Goal: Task Accomplishment & Management: Manage account settings

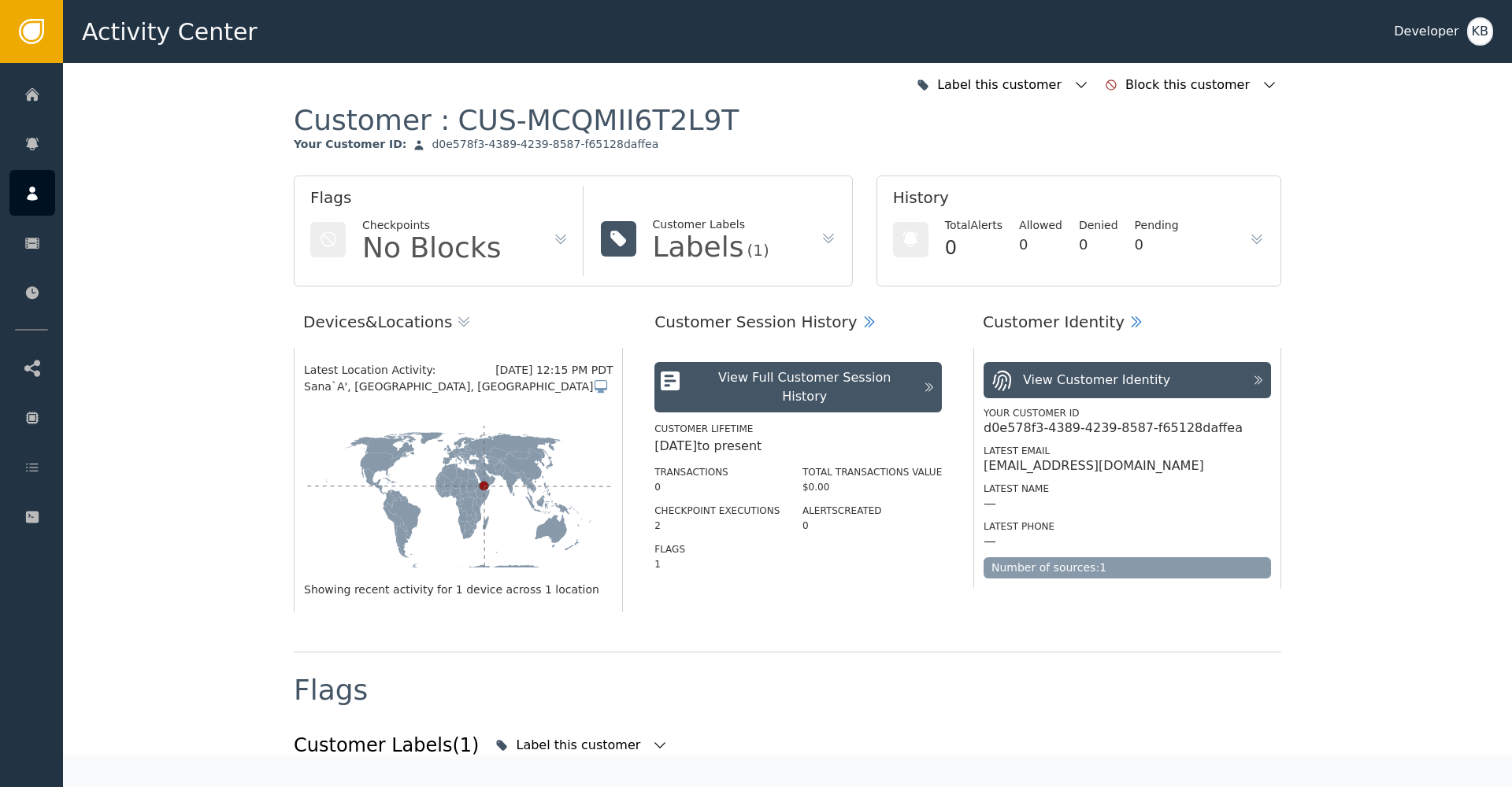
scroll to position [1082, 0]
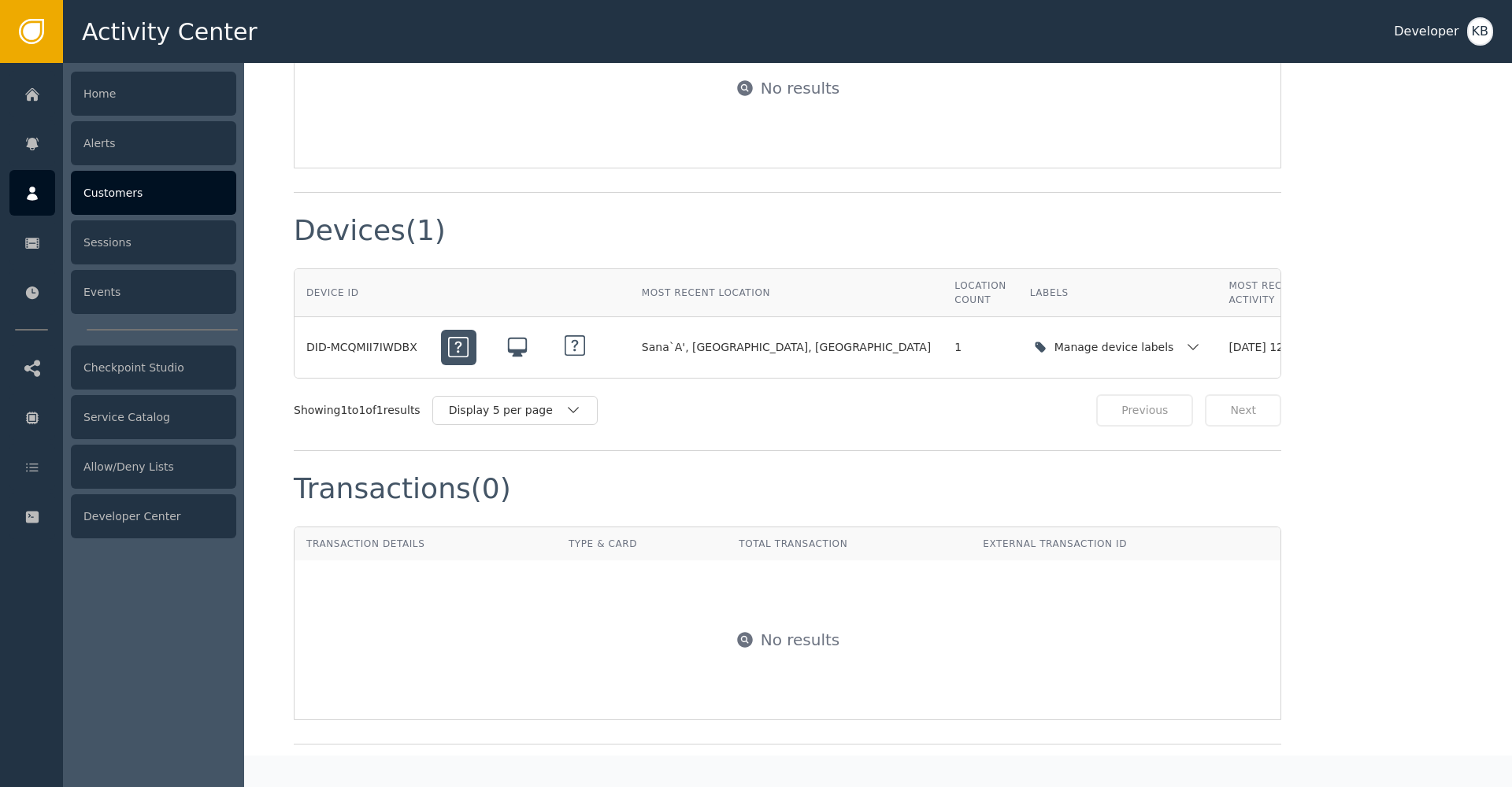
click at [28, 195] on icon at bounding box center [33, 194] width 16 height 17
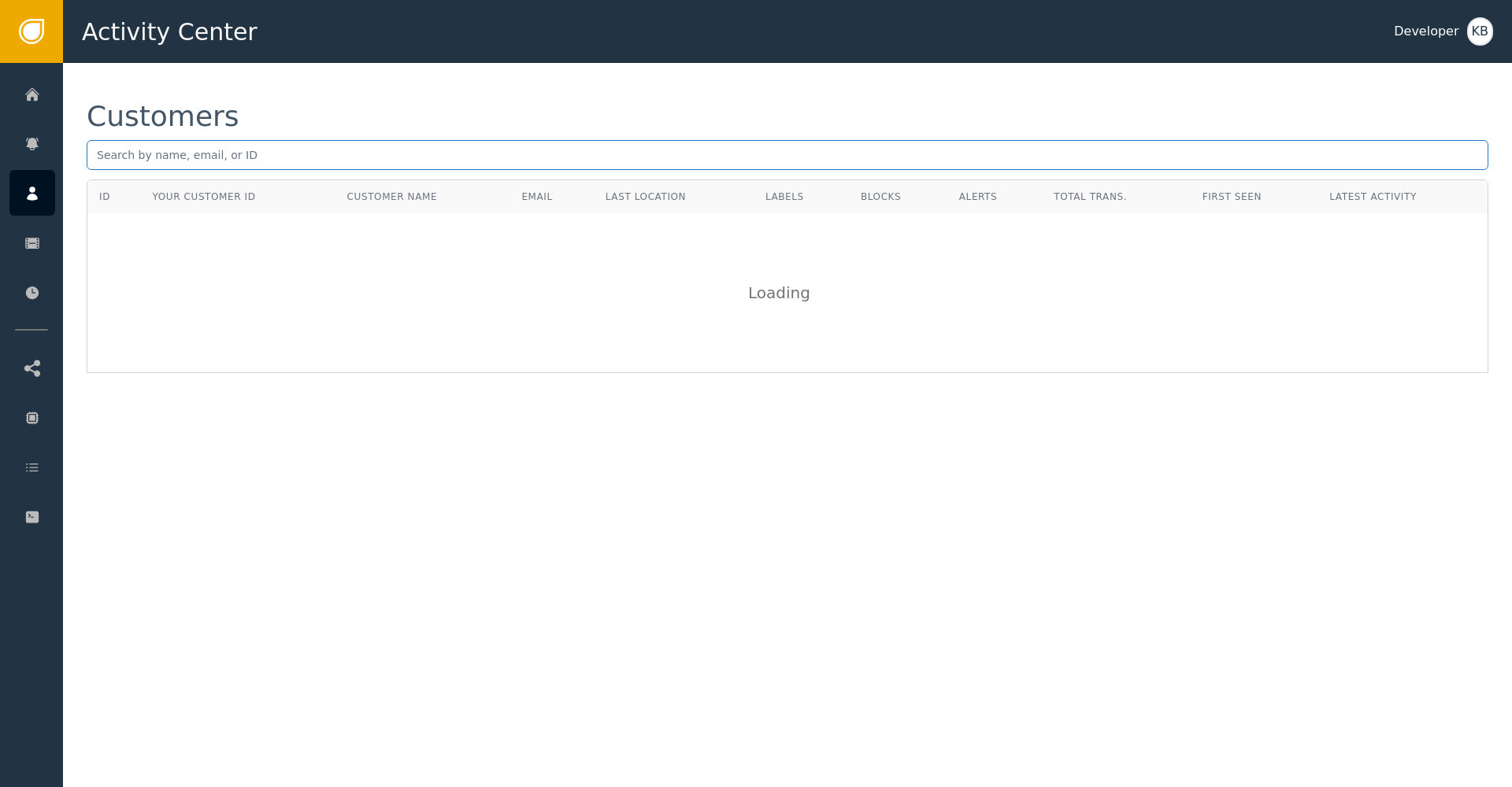
drag, startPoint x: 265, startPoint y: 155, endPoint x: 364, endPoint y: 137, distance: 100.6
click at [265, 155] on input "text" at bounding box center [787, 155] width 1402 height 30
paste input "[EMAIL_ADDRESS][DOMAIN_NAME]"
type input "[EMAIL_ADDRESS][DOMAIN_NAME]"
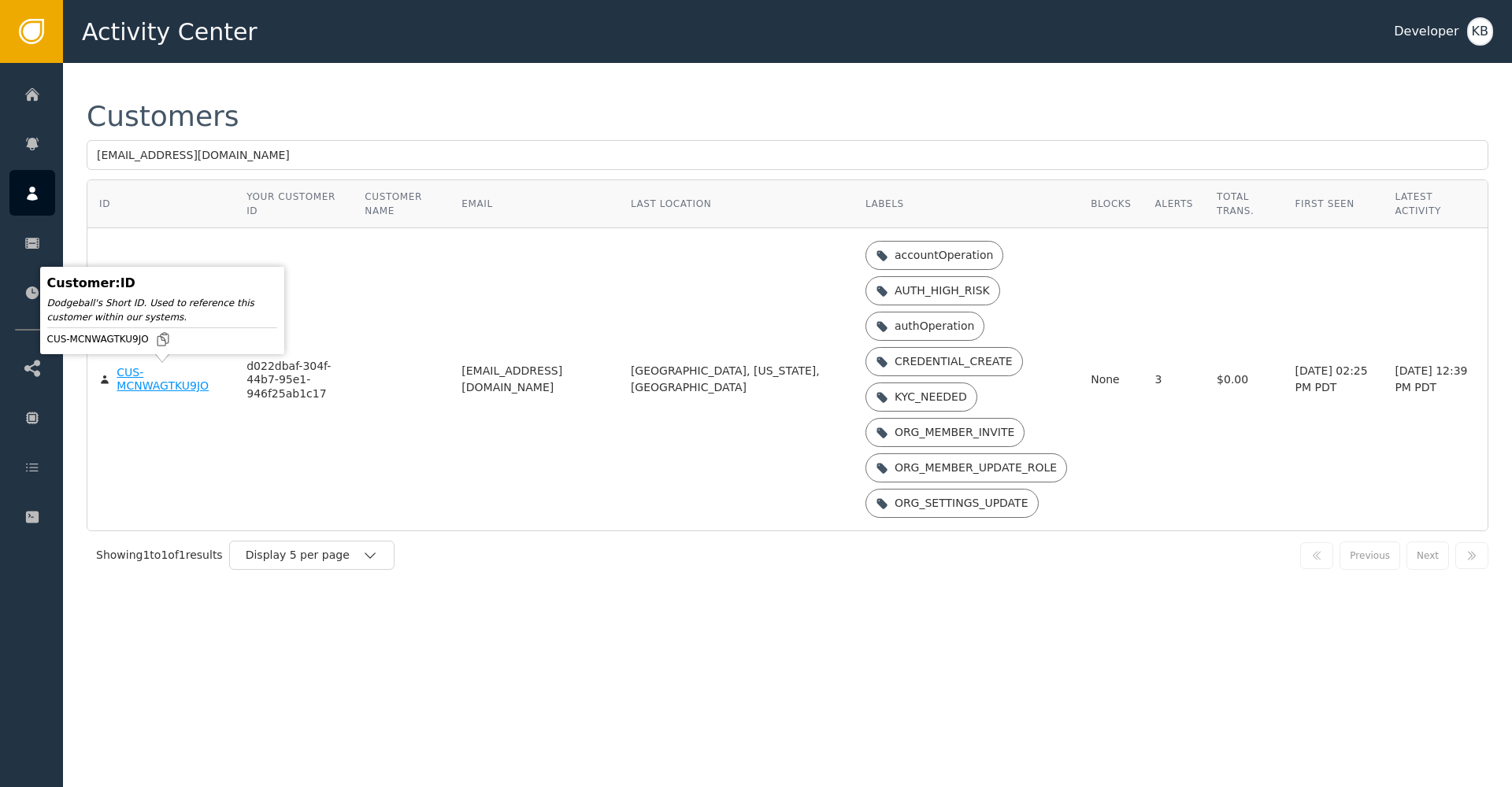
click at [176, 381] on div "CUS-MCNWAGTKU9JO" at bounding box center [170, 380] width 106 height 28
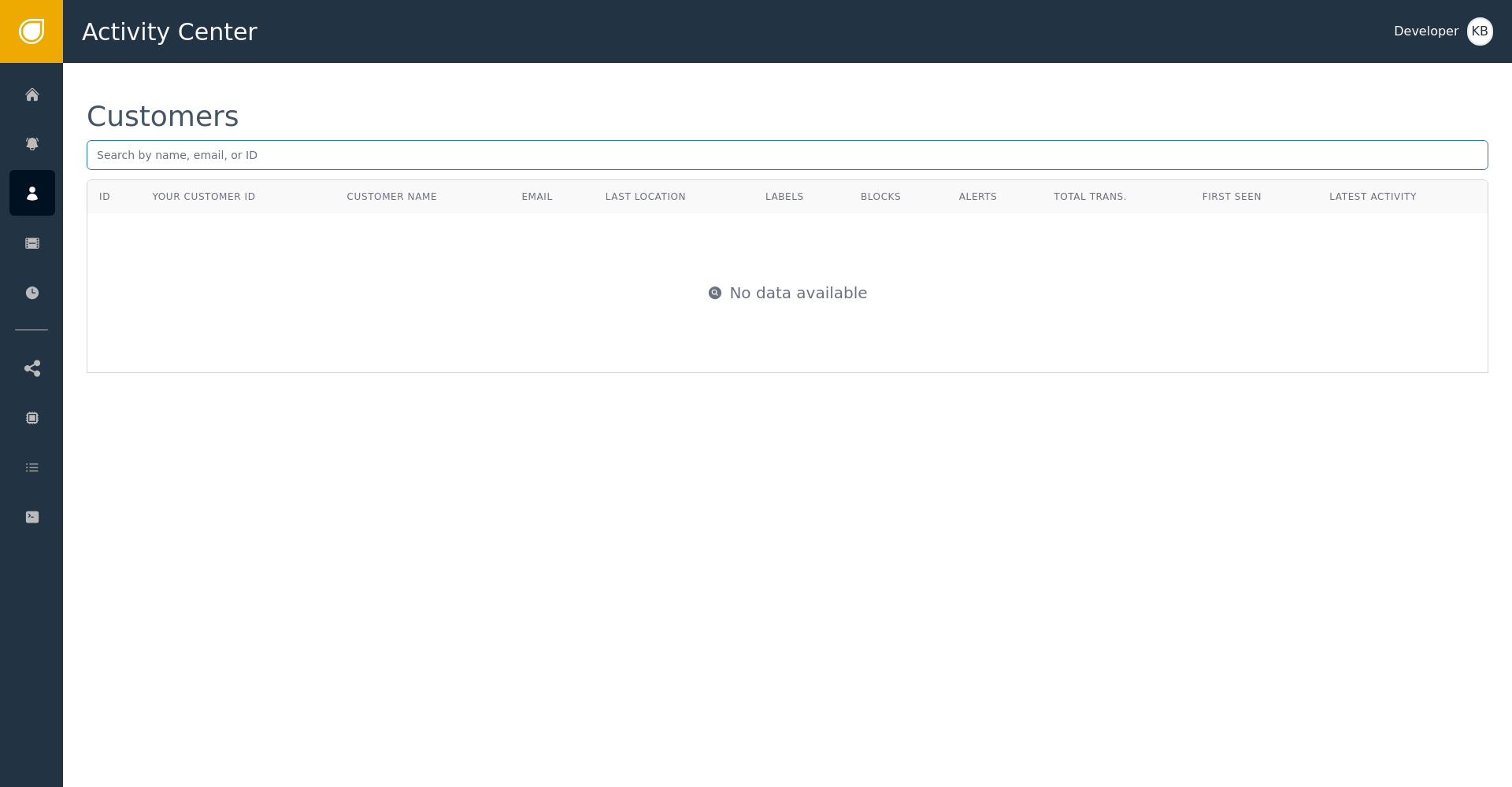
click at [280, 152] on input "text" at bounding box center [787, 155] width 1402 height 30
paste input "[EMAIL_ADDRESS][DOMAIN_NAME]"
type input "[EMAIL_ADDRESS][DOMAIN_NAME]"
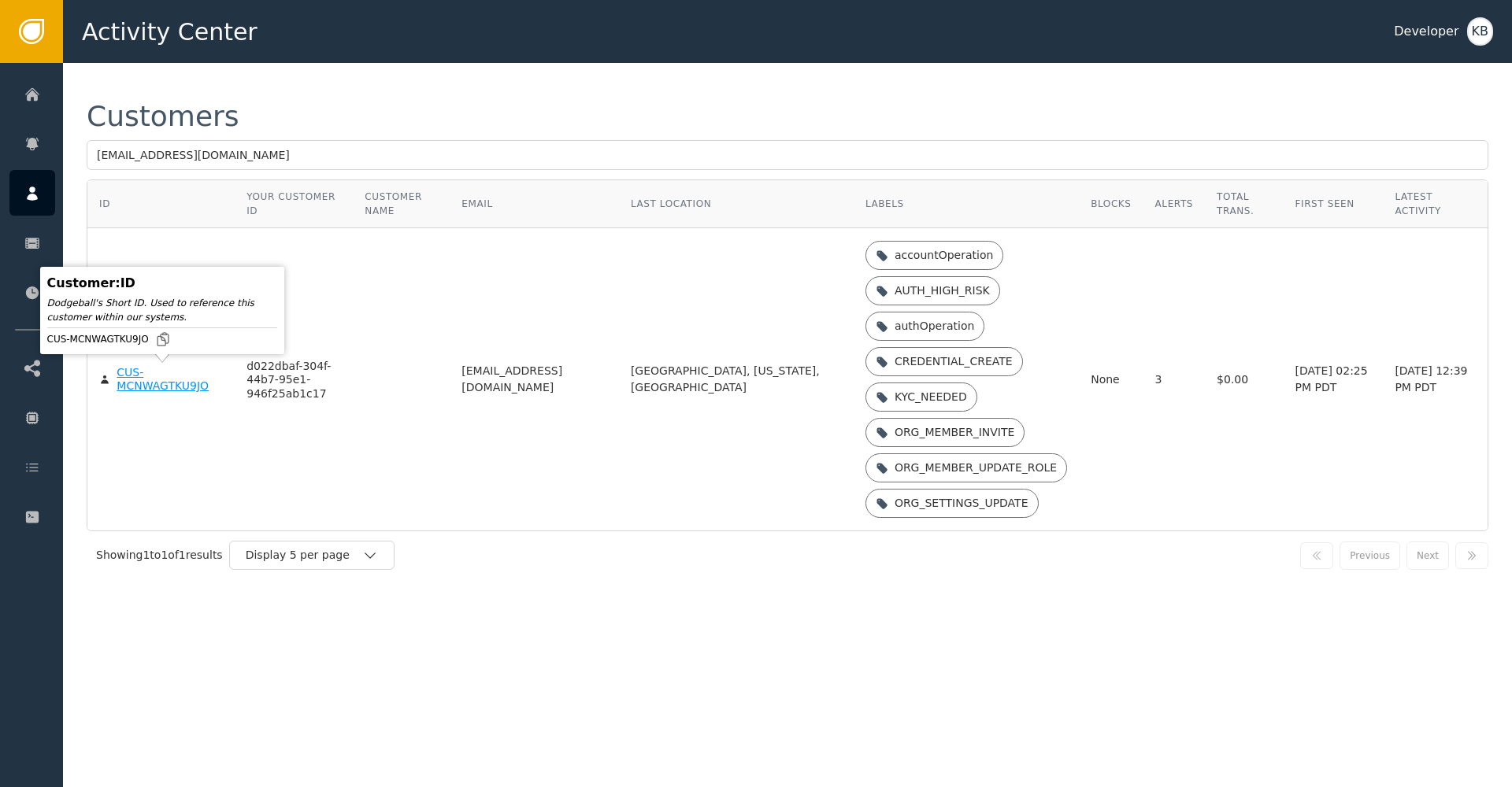
click at [170, 392] on div "CUS-MCNWAGTKU9JO" at bounding box center [170, 380] width 106 height 28
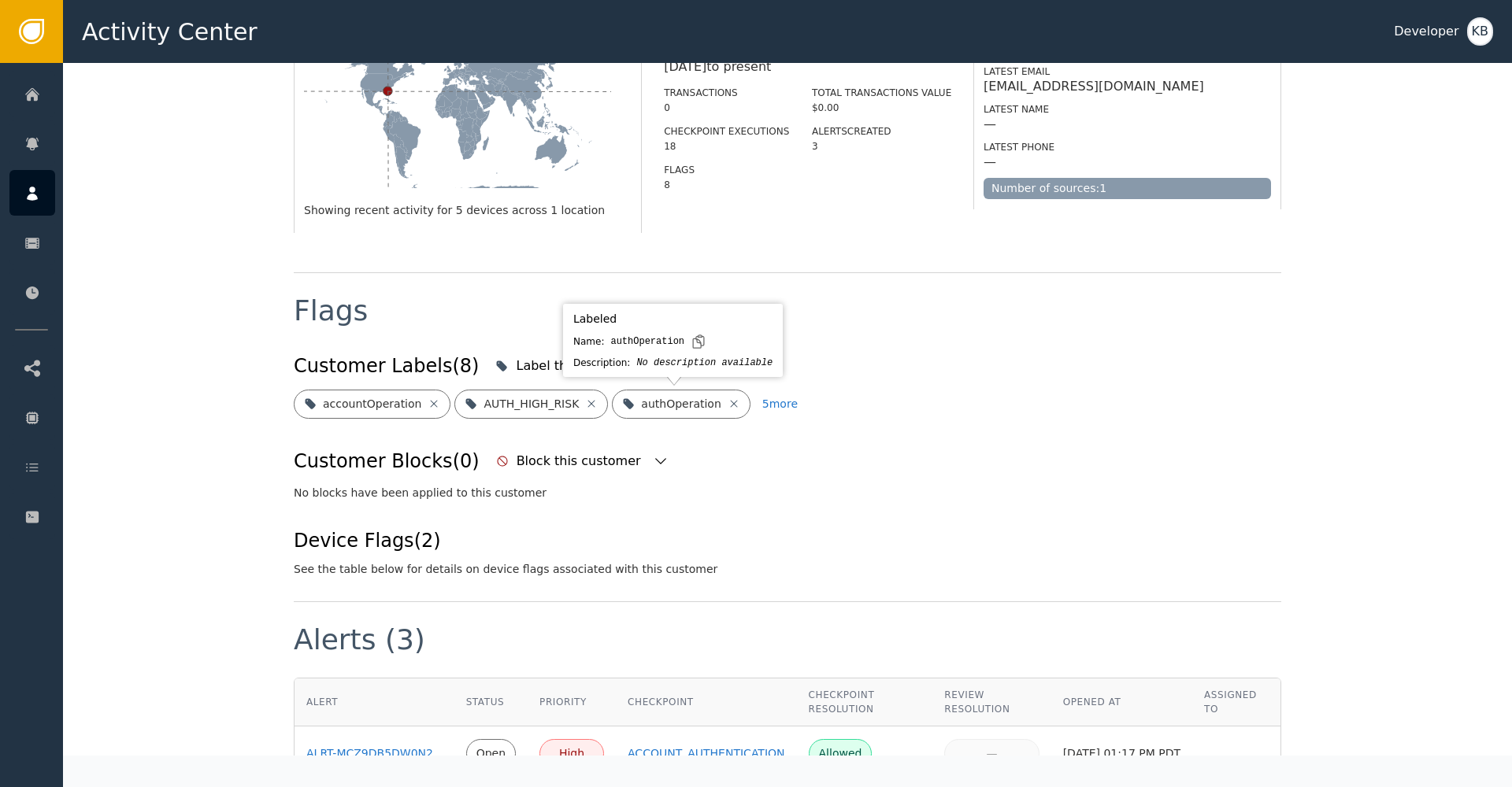
scroll to position [381, 0]
click at [551, 369] on div "Label this customer" at bounding box center [580, 365] width 129 height 19
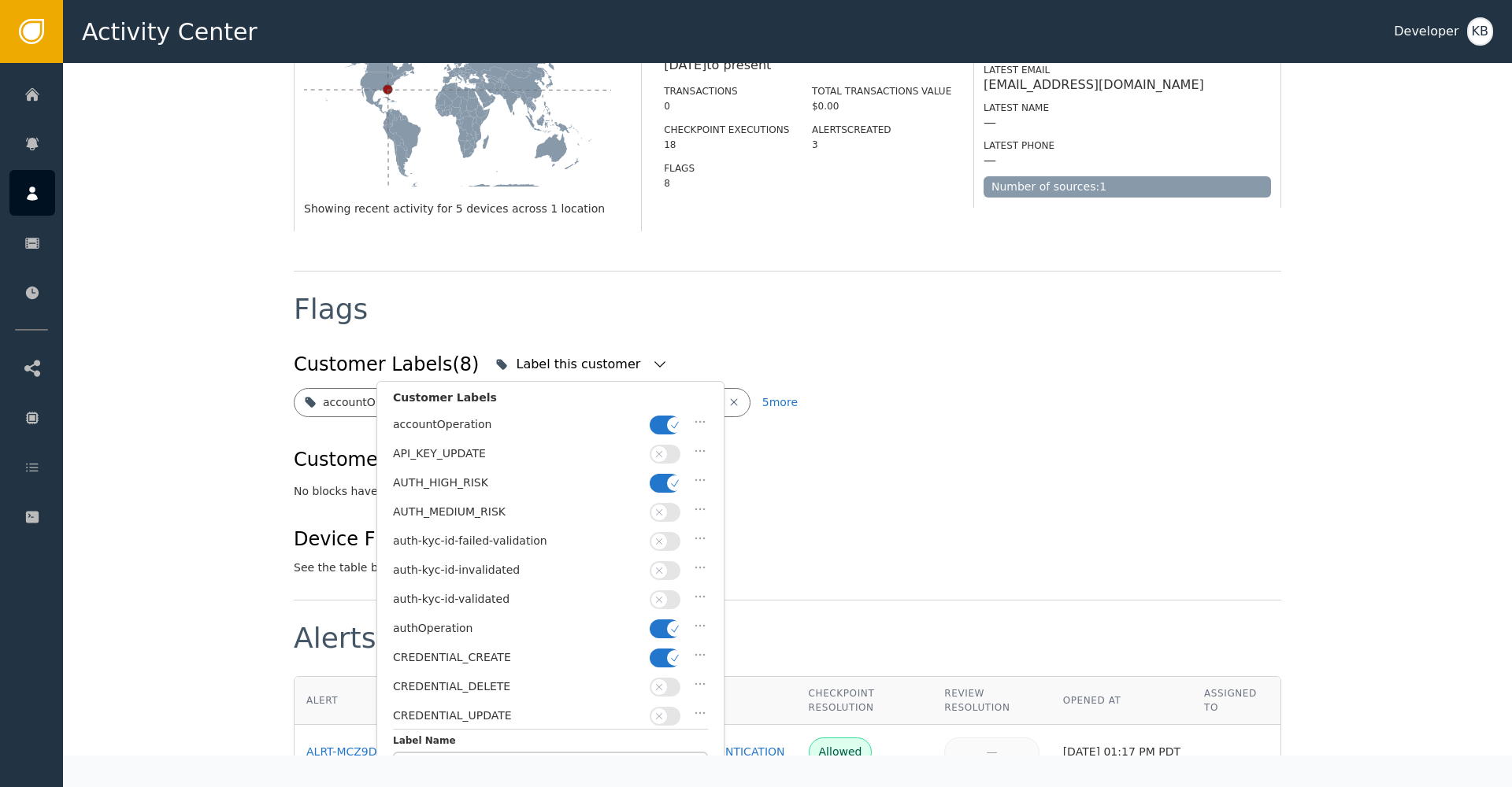
drag, startPoint x: 659, startPoint y: 480, endPoint x: 659, endPoint y: 445, distance: 35.0
click at [659, 474] on button "button" at bounding box center [665, 484] width 31 height 19
click at [663, 424] on button "button" at bounding box center [665, 425] width 31 height 19
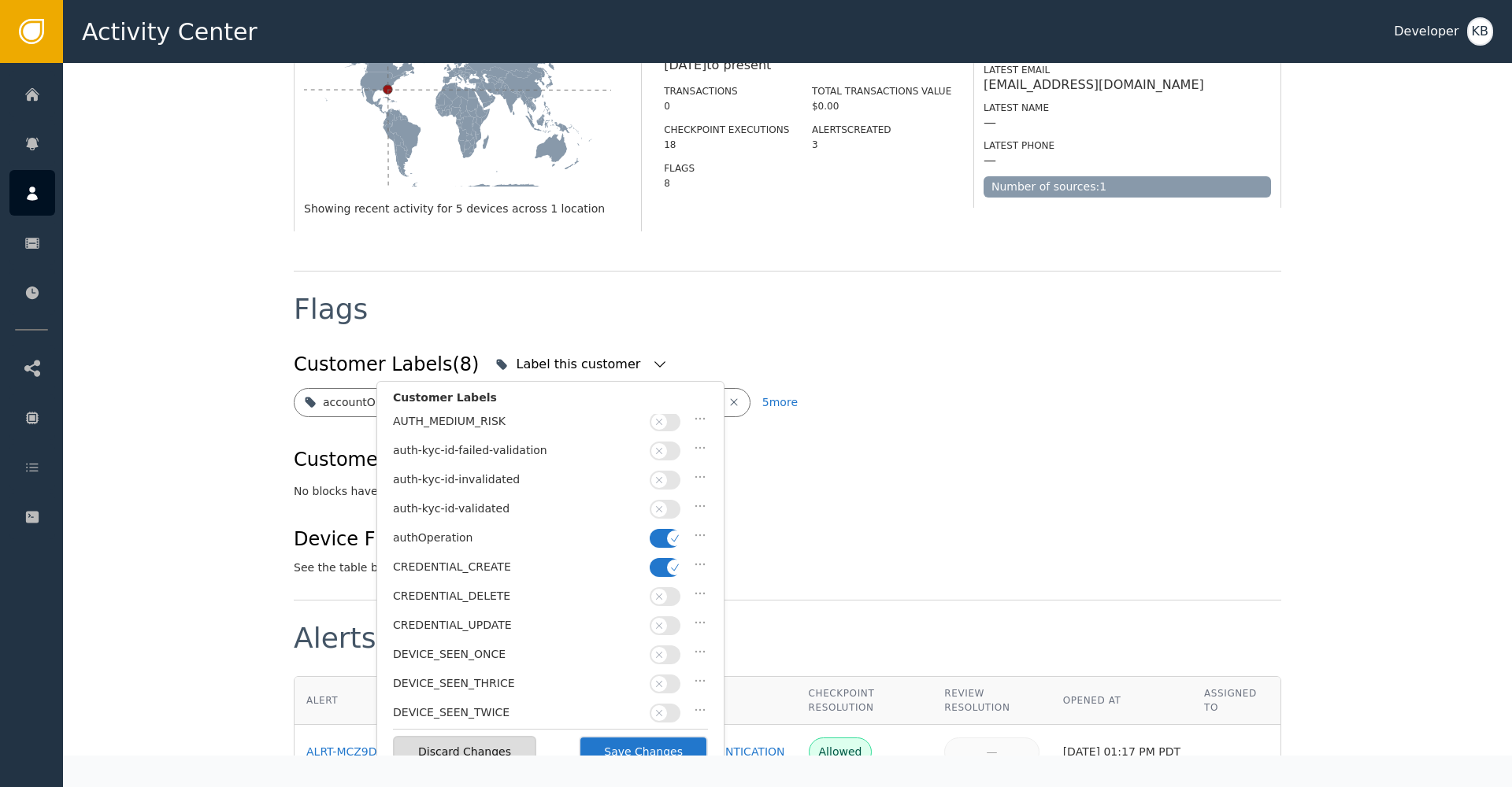
scroll to position [94, 0]
drag, startPoint x: 667, startPoint y: 527, endPoint x: 671, endPoint y: 552, distance: 25.3
click at [669, 535] on button "button" at bounding box center [665, 535] width 31 height 19
click at [671, 559] on icon "button" at bounding box center [675, 565] width 11 height 11
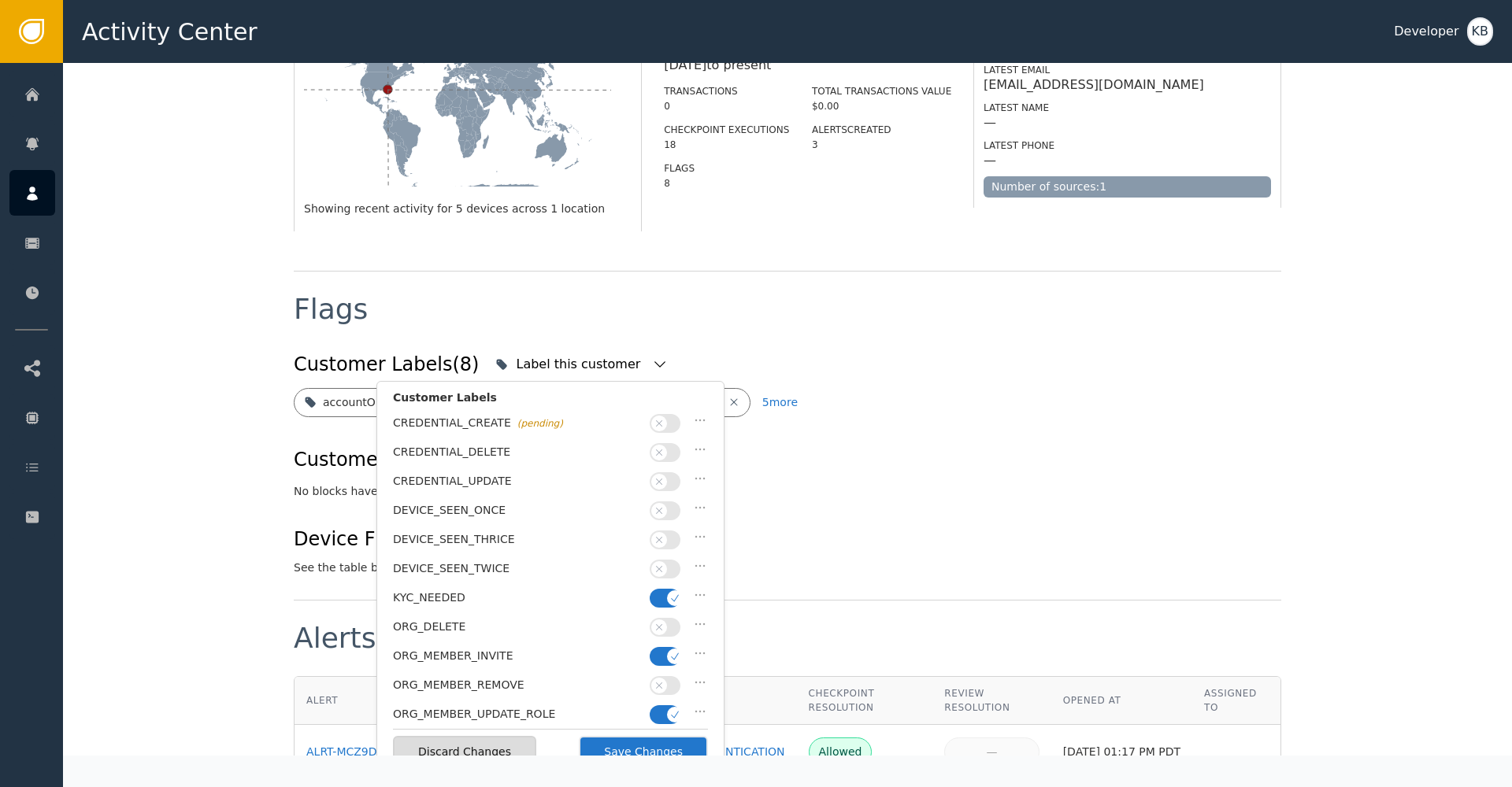
drag, startPoint x: 671, startPoint y: 586, endPoint x: 638, endPoint y: 596, distance: 34.5
click at [671, 592] on icon "button" at bounding box center [675, 598] width 11 height 11
drag, startPoint x: 671, startPoint y: 644, endPoint x: 589, endPoint y: 638, distance: 82.2
click at [670, 651] on icon "button" at bounding box center [675, 657] width 11 height 11
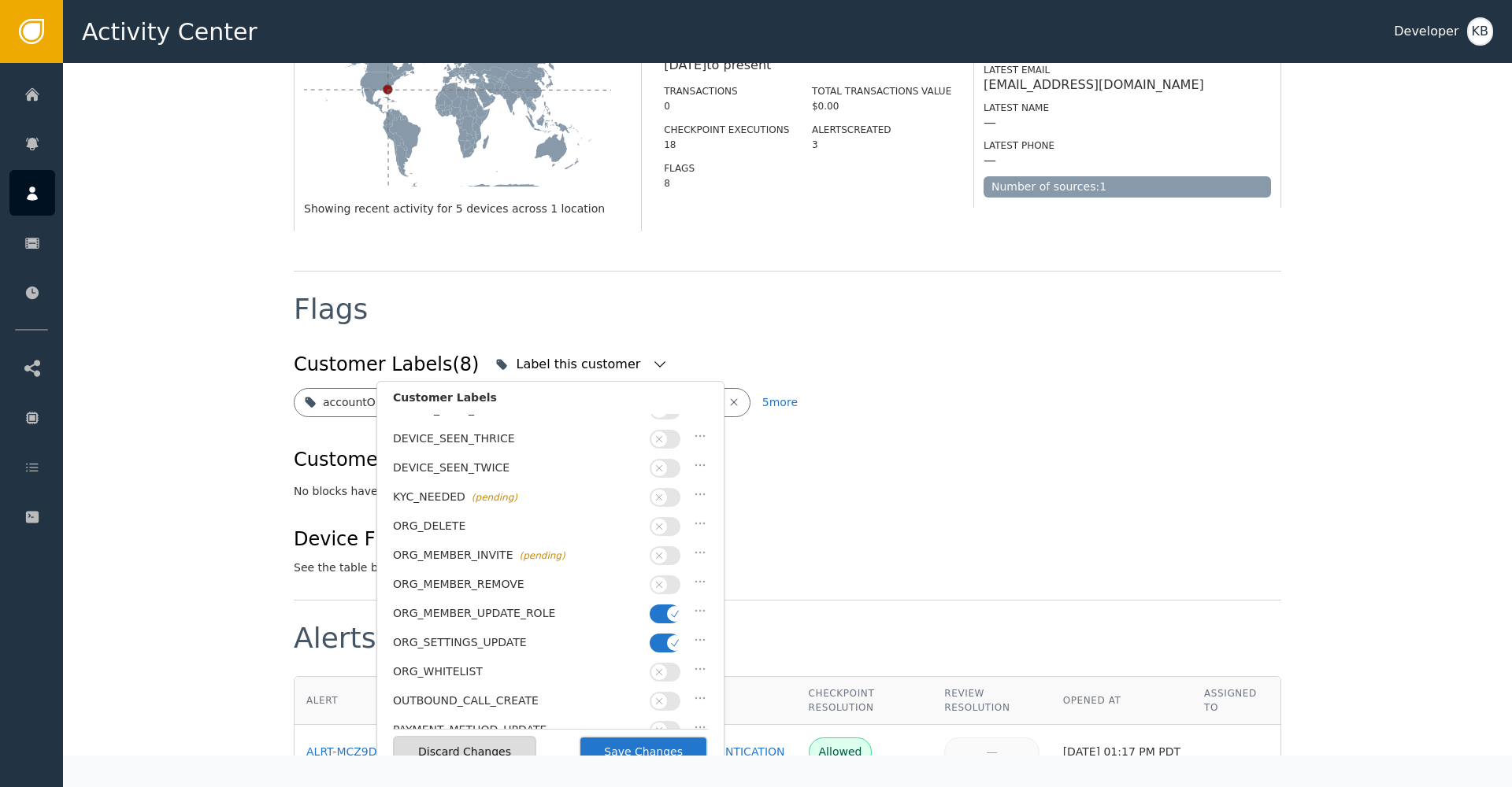
scroll to position [353, 0]
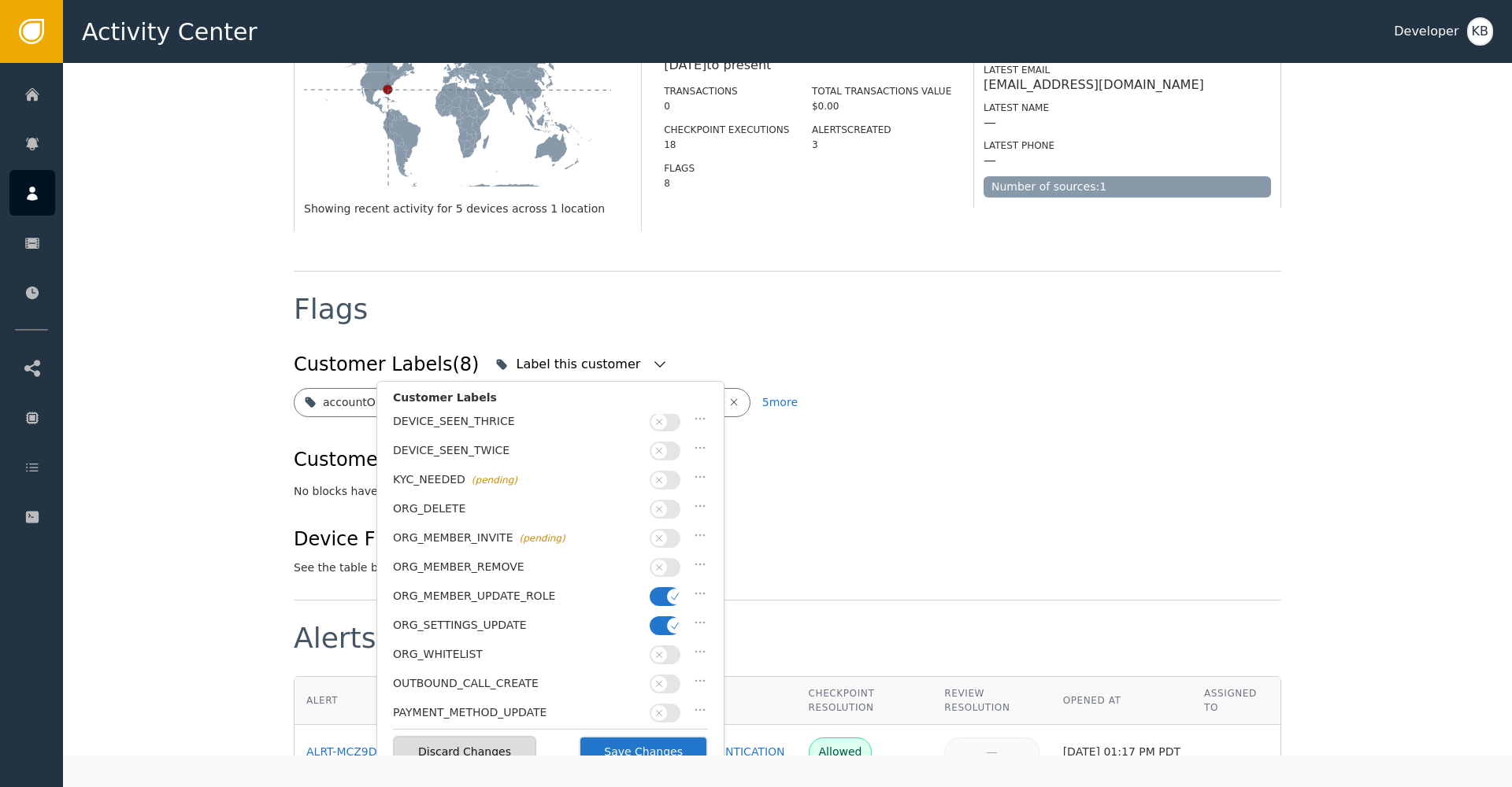
drag, startPoint x: 663, startPoint y: 612, endPoint x: 664, endPoint y: 597, distance: 15.0
click at [663, 616] on button "button" at bounding box center [665, 626] width 31 height 19
click at [665, 588] on button "button" at bounding box center [665, 597] width 31 height 19
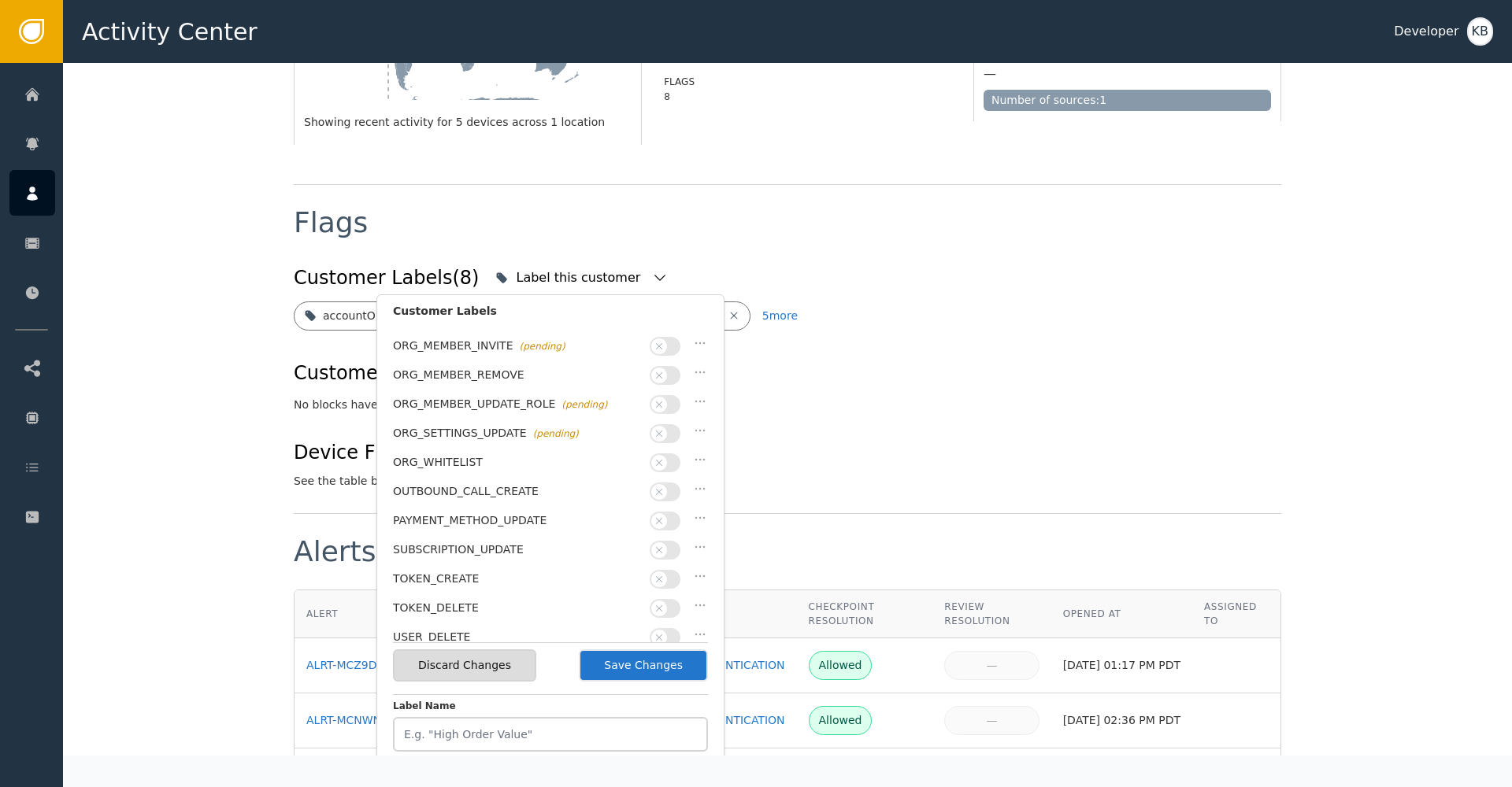
scroll to position [470, 0]
drag, startPoint x: 653, startPoint y: 668, endPoint x: 605, endPoint y: 566, distance: 112.7
click at [605, 566] on div "Customer Labels accountOperation (pending) API_KEY_UPDATE AUTH_HIGH_RISK (pendi…" at bounding box center [551, 578] width 315 height 554
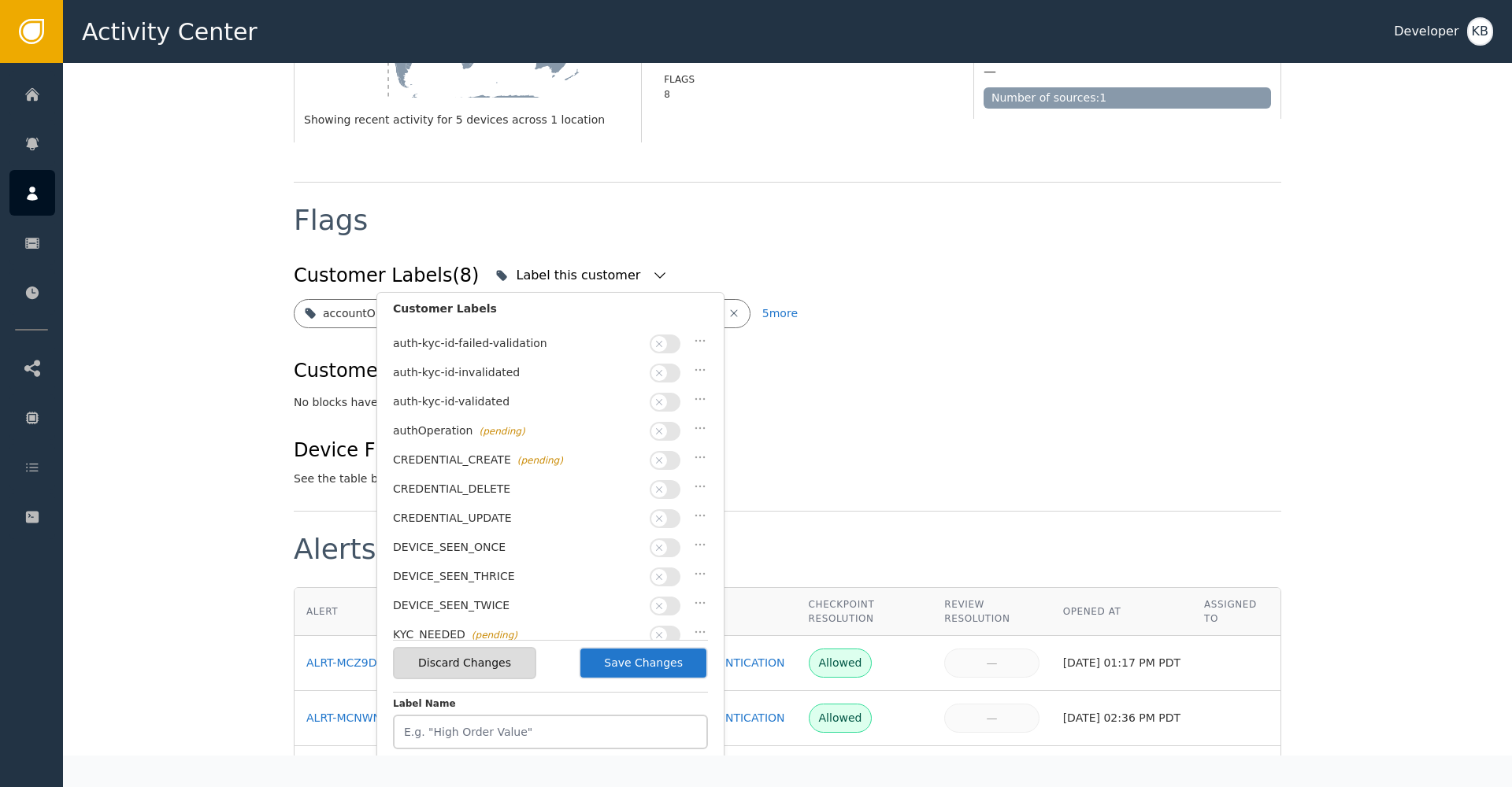
scroll to position [56, 0]
click at [673, 453] on button "button" at bounding box center [665, 455] width 31 height 19
click at [635, 669] on button "Save Changes" at bounding box center [644, 663] width 130 height 33
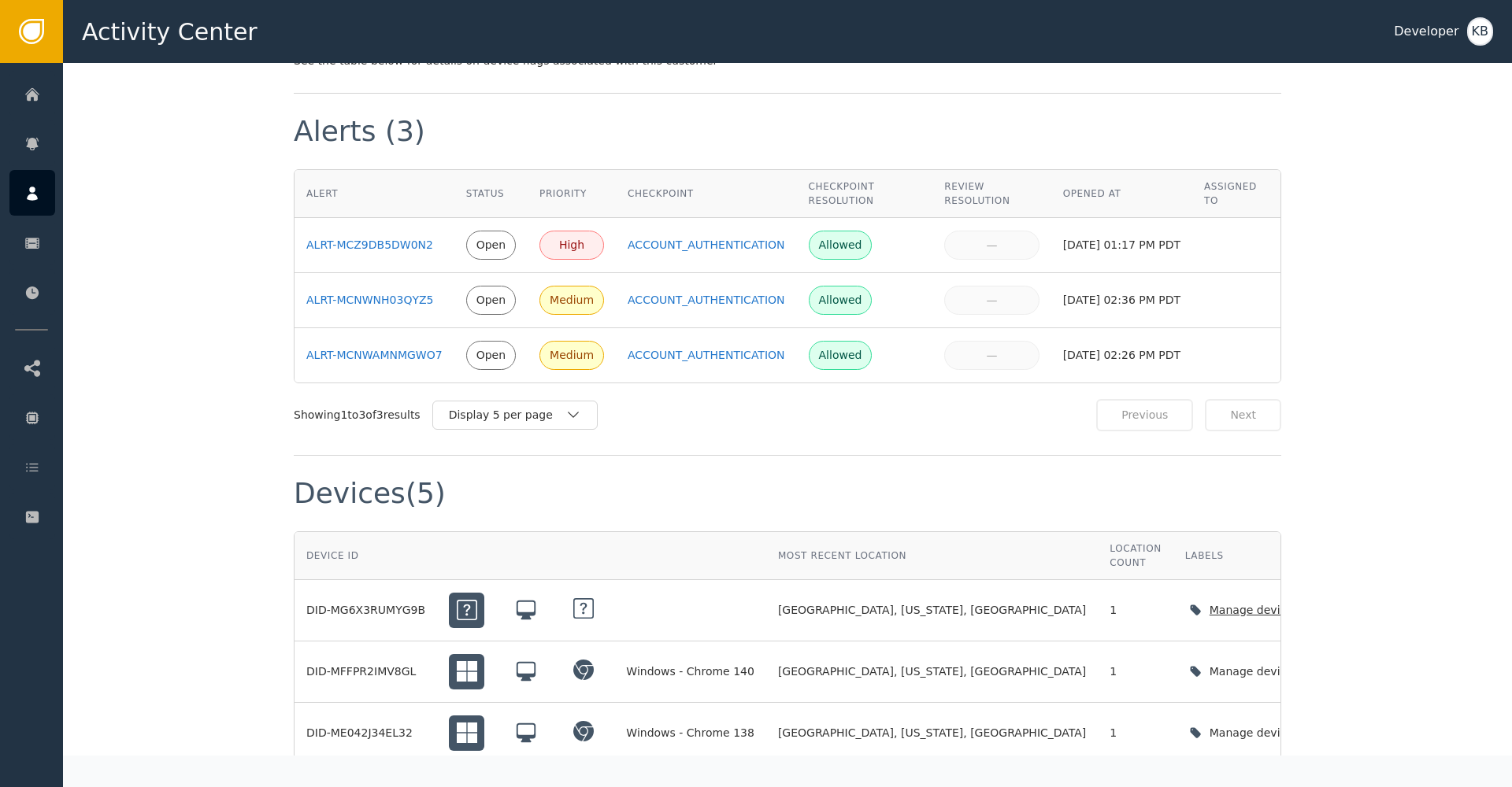
scroll to position [1105, 0]
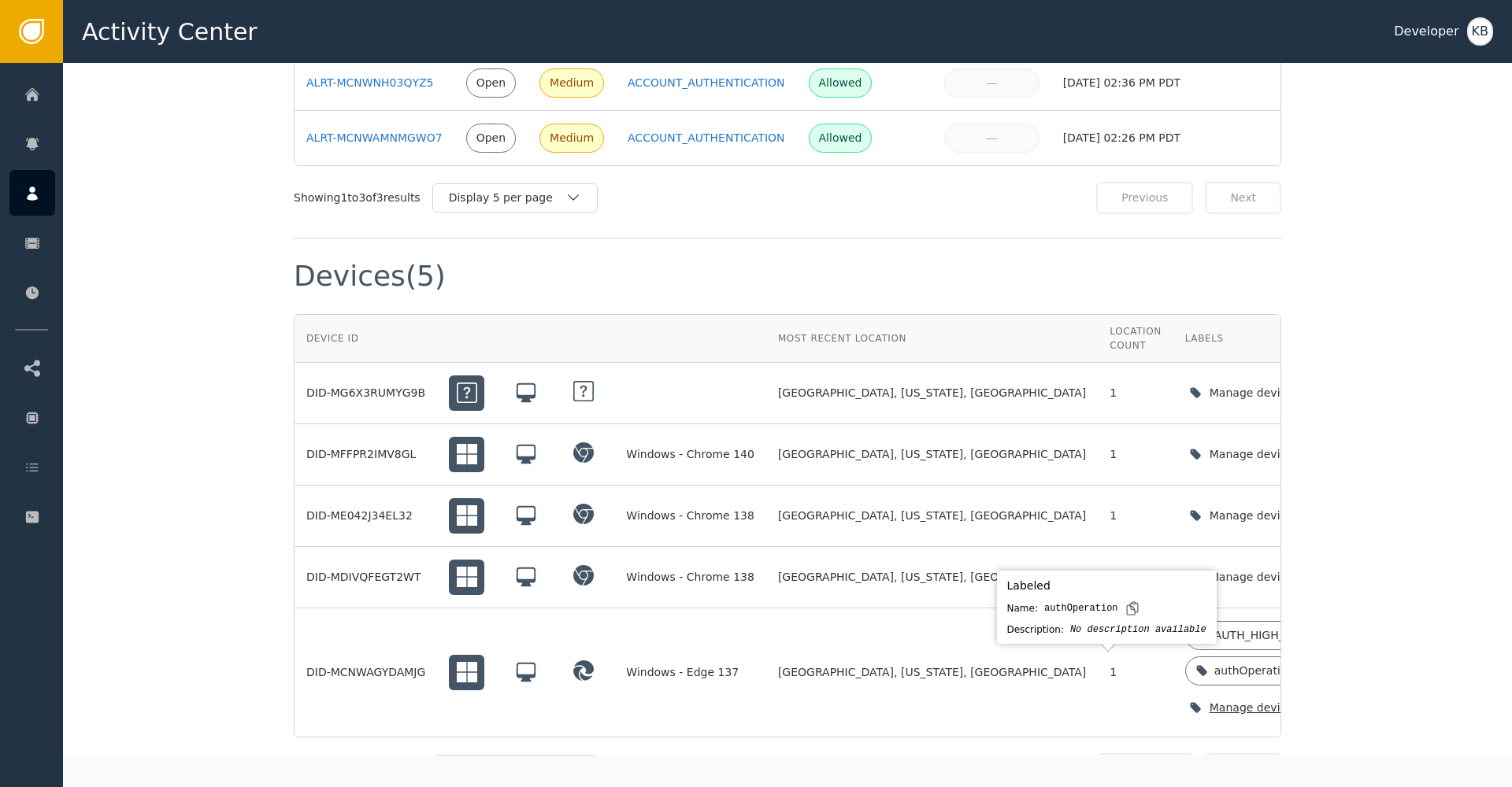
click at [1340, 710] on icon "button" at bounding box center [1348, 708] width 16 height 16
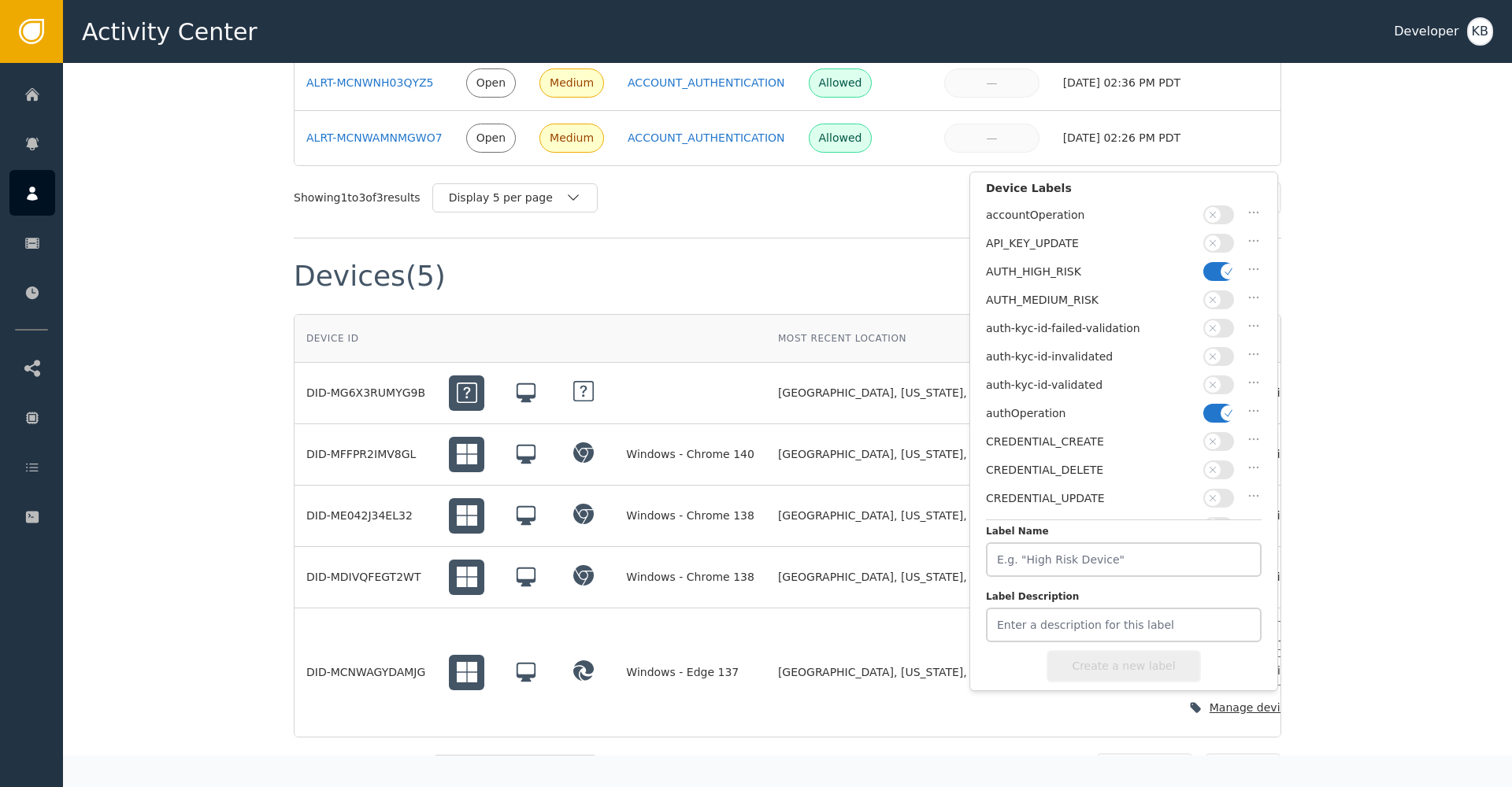
click at [1228, 408] on icon "button" at bounding box center [1229, 414] width 11 height 11
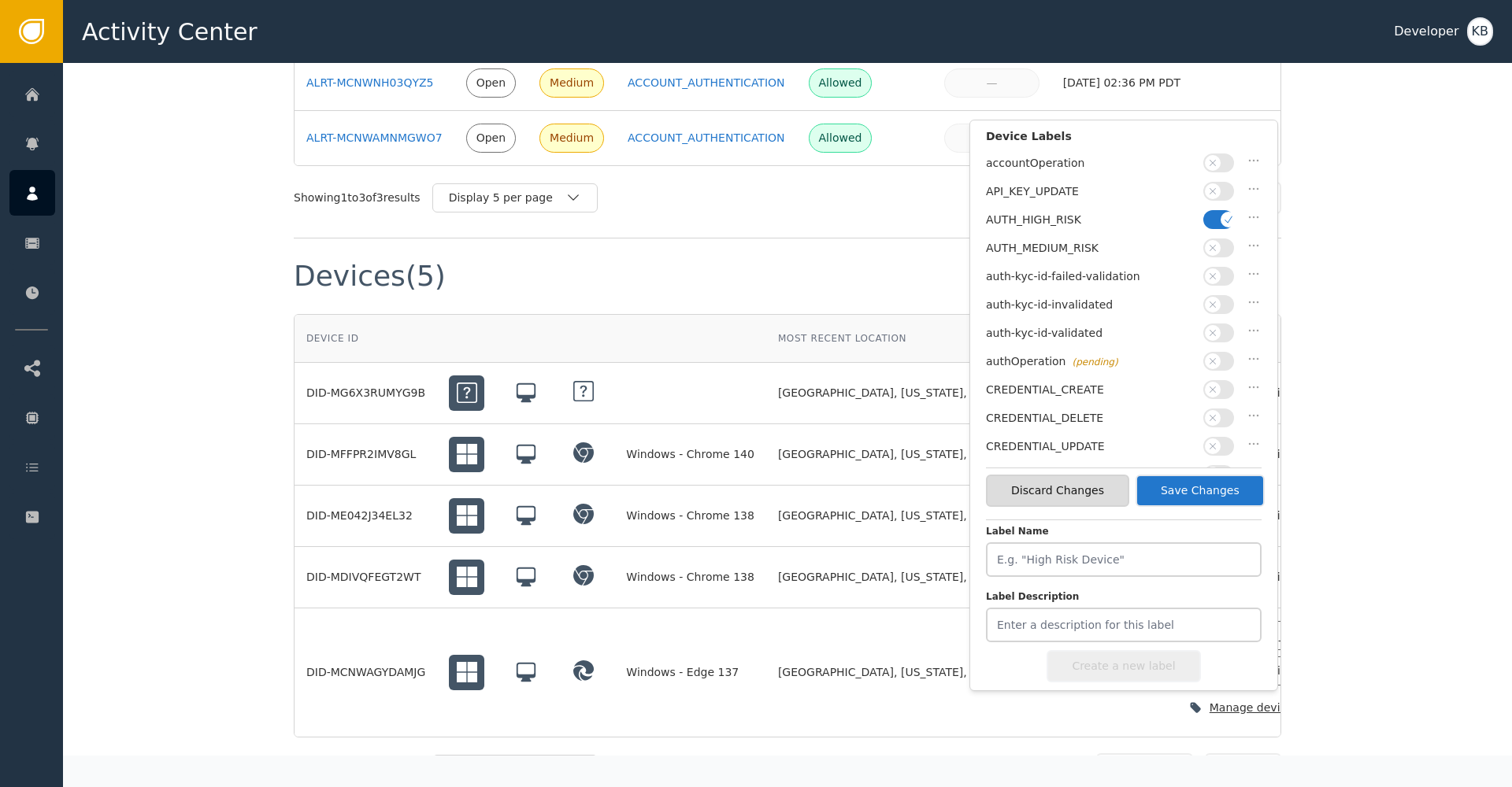
click at [1219, 216] on button "button" at bounding box center [1219, 220] width 31 height 19
click at [1218, 272] on button "button" at bounding box center [1219, 274] width 31 height 19
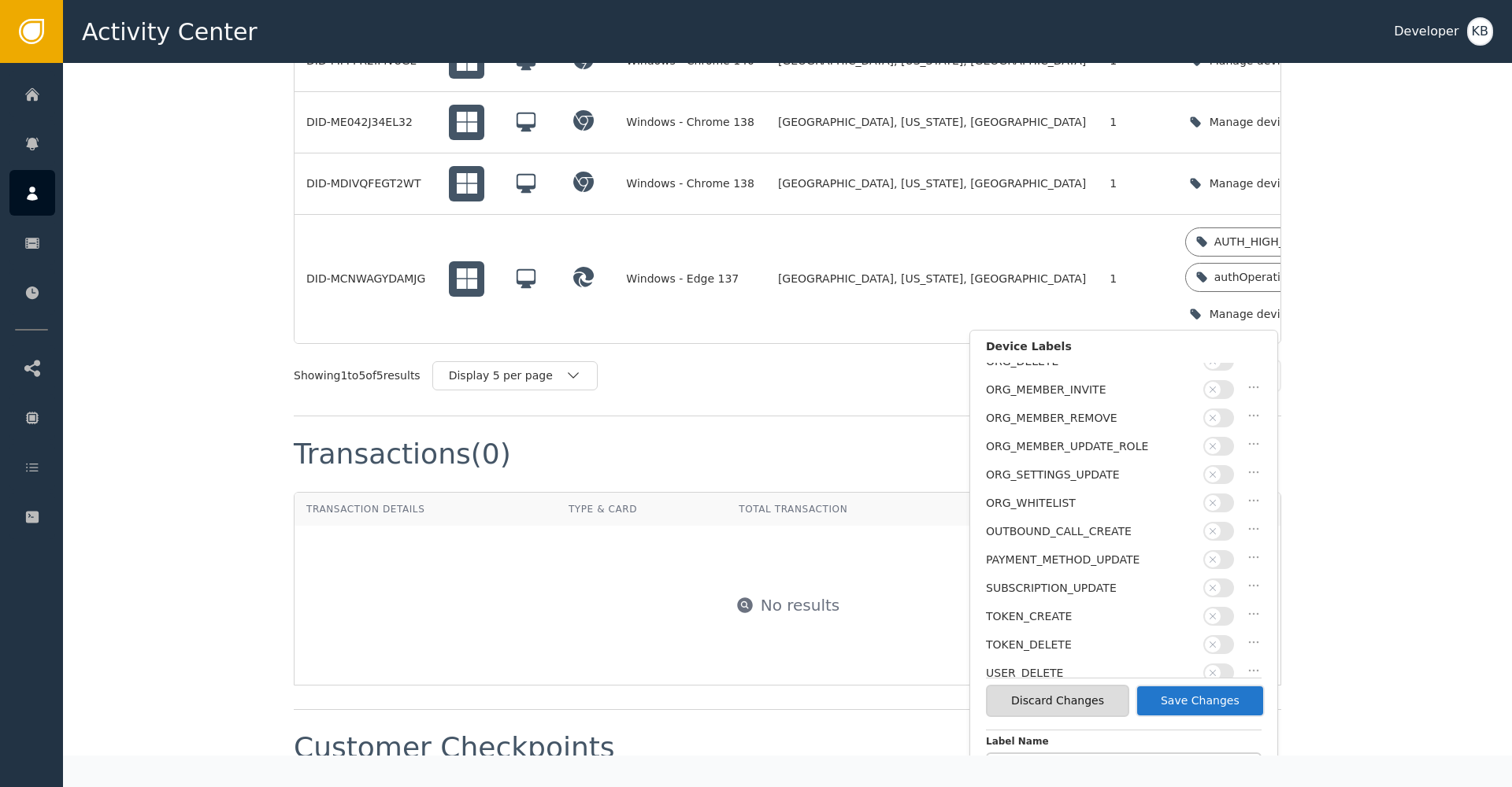
drag, startPoint x: 1222, startPoint y: 699, endPoint x: 1322, endPoint y: 438, distance: 279.5
click at [1222, 699] on button "Save Changes" at bounding box center [1200, 700] width 130 height 33
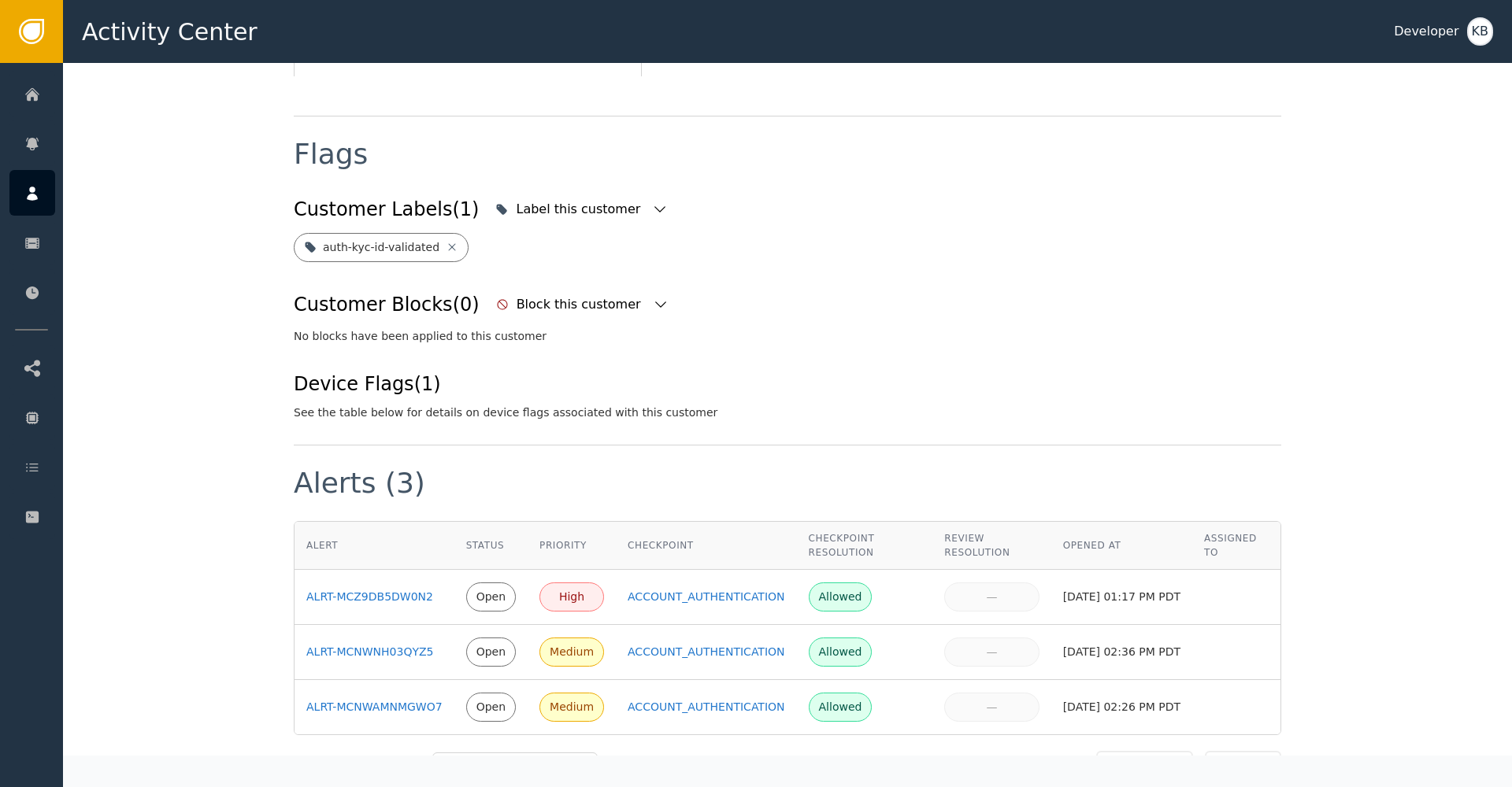
scroll to position [534, 0]
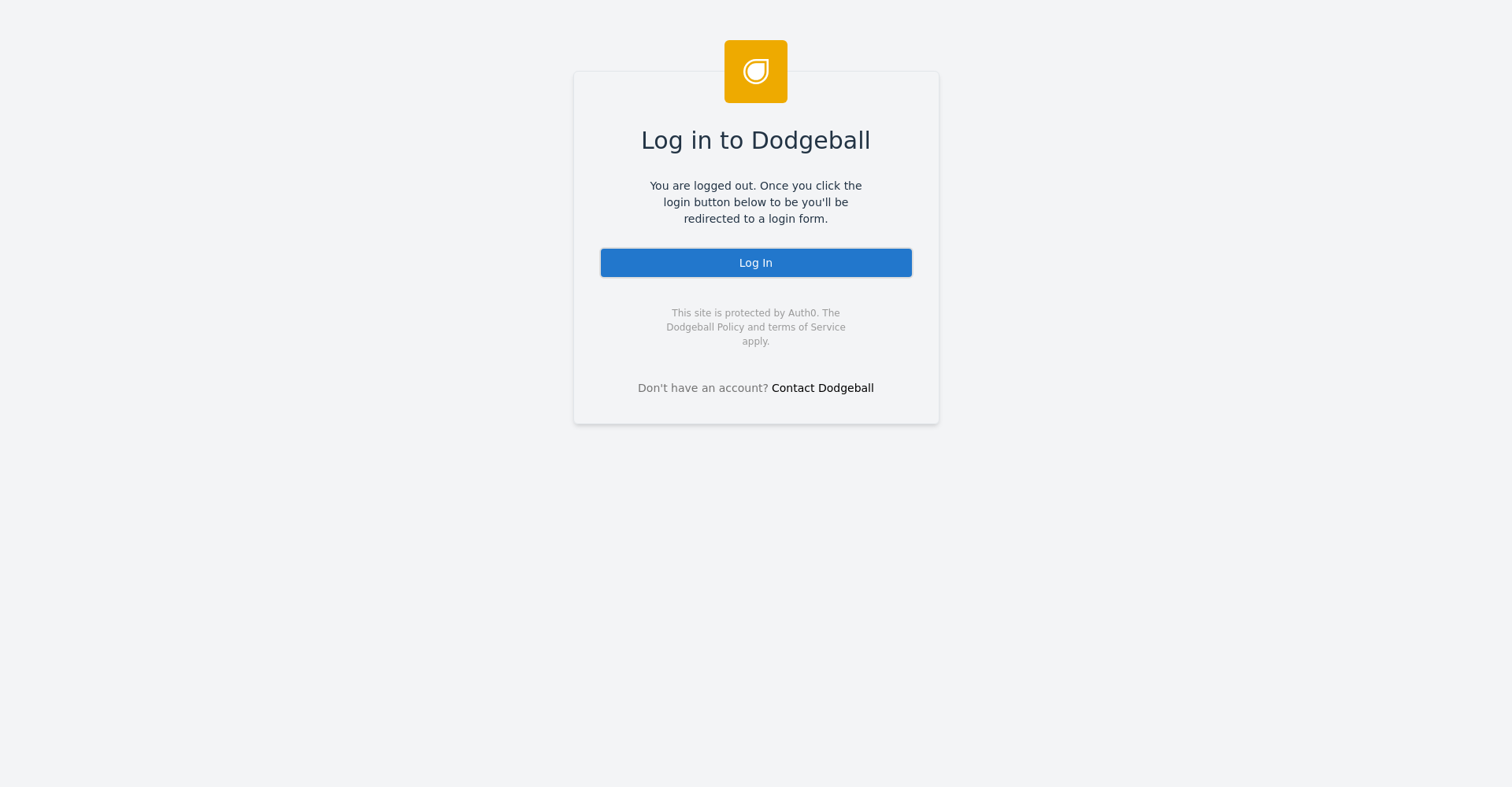
click at [862, 269] on div "Log In" at bounding box center [756, 263] width 315 height 32
